Goal: Navigation & Orientation: Understand site structure

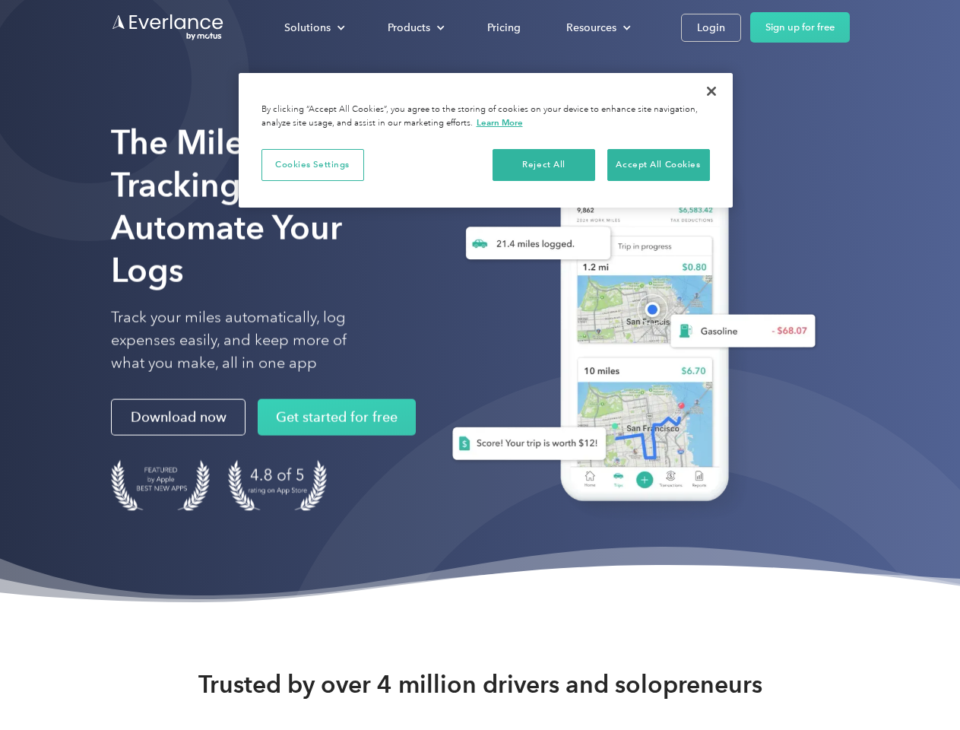
click at [314, 27] on div "Solutions" at bounding box center [307, 27] width 46 height 19
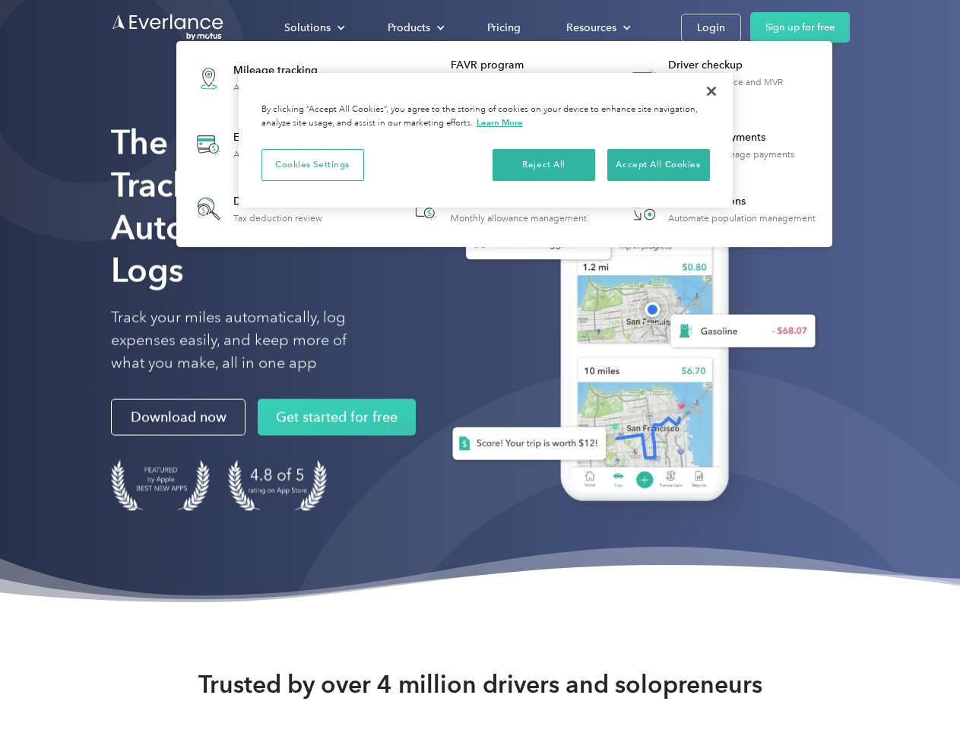
click at [414, 27] on div "Products" at bounding box center [409, 27] width 43 height 19
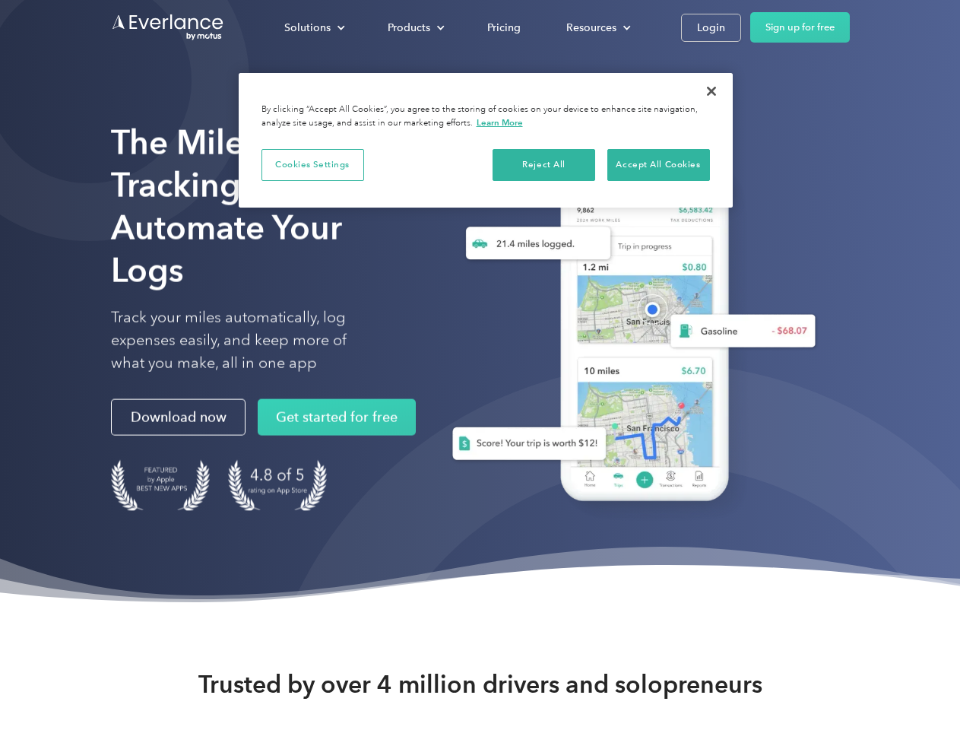
click at [597, 27] on div "Resources" at bounding box center [591, 27] width 50 height 19
click at [312, 164] on button "Cookies Settings" at bounding box center [312, 165] width 103 height 32
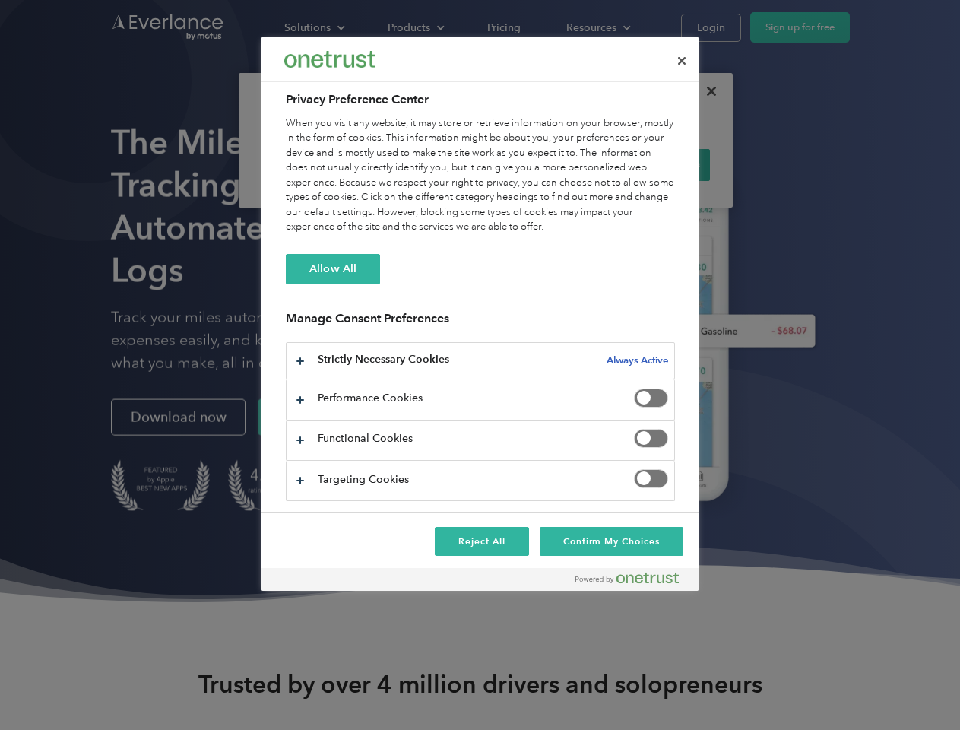
click at [544, 164] on div "When you visit any website, it may store or retrieve information on your browse…" at bounding box center [480, 175] width 389 height 119
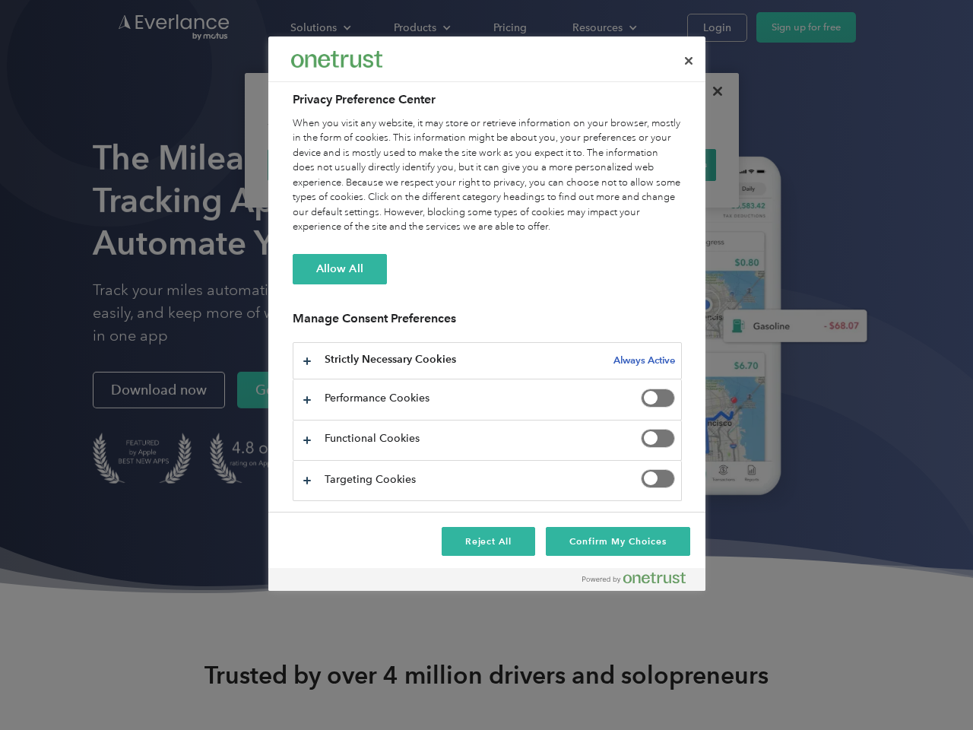
click at [658, 164] on div "When you visit any website, it may store or retrieve information on your browse…" at bounding box center [487, 175] width 389 height 119
click at [711, 91] on div at bounding box center [486, 365] width 973 height 730
